Goal: Transaction & Acquisition: Purchase product/service

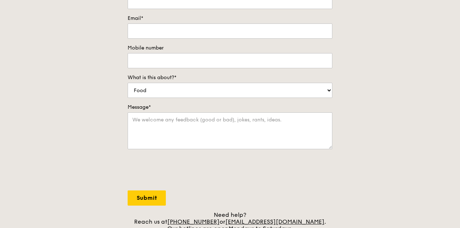
scroll to position [144, 0]
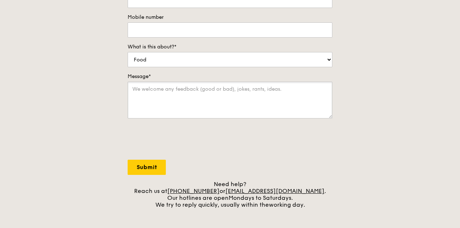
click at [264, 88] on textarea "Message*" at bounding box center [230, 99] width 205 height 37
type textarea "H"
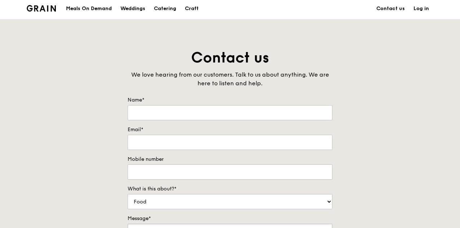
scroll to position [0, 0]
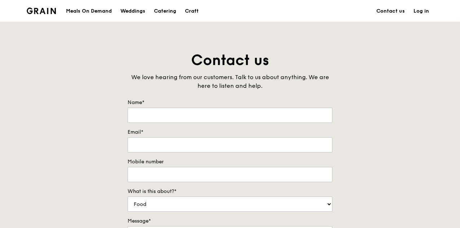
click at [101, 8] on div "Meals On Demand" at bounding box center [89, 11] width 46 height 22
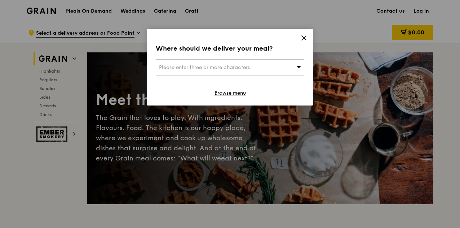
click at [301, 39] on icon at bounding box center [304, 38] width 6 height 6
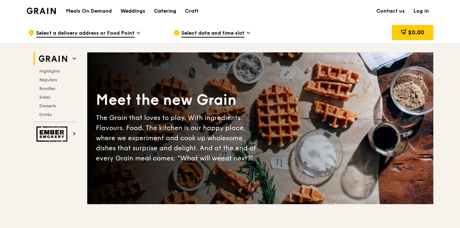
click at [165, 8] on div "Catering" at bounding box center [165, 11] width 22 height 22
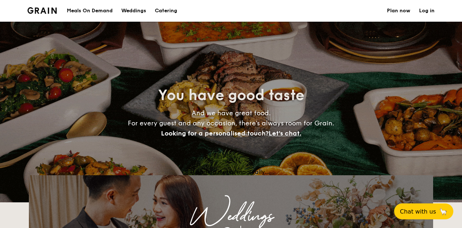
select select
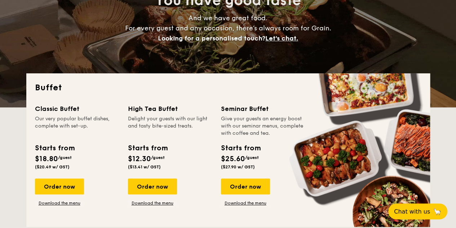
scroll to position [108, 0]
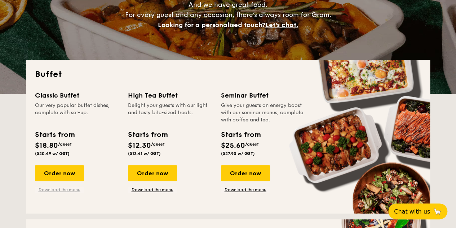
click at [70, 189] on link "Download the menu" at bounding box center [59, 189] width 49 height 6
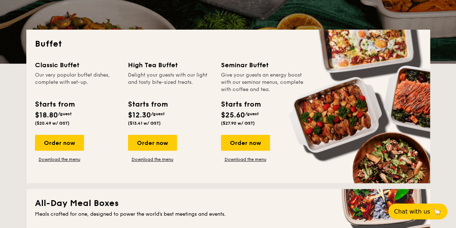
scroll to position [144, 0]
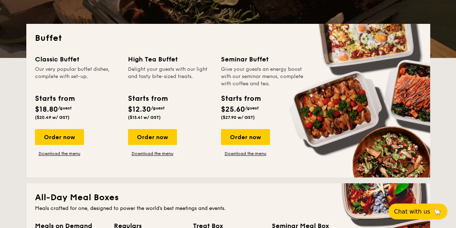
drag, startPoint x: 74, startPoint y: 132, endPoint x: 78, endPoint y: 128, distance: 5.6
click at [74, 132] on div "Order now" at bounding box center [59, 137] width 49 height 16
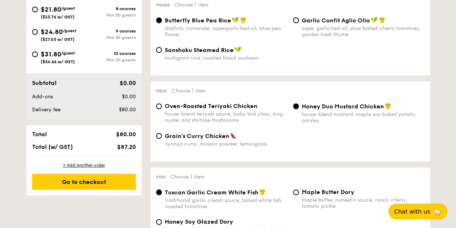
scroll to position [325, 0]
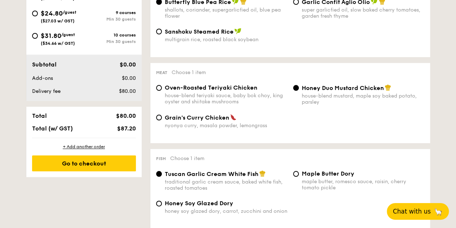
click at [425, 210] on span "Chat with us" at bounding box center [412, 210] width 38 height 7
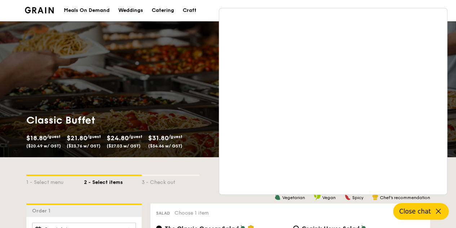
scroll to position [0, 0]
